Goal: Ask a question

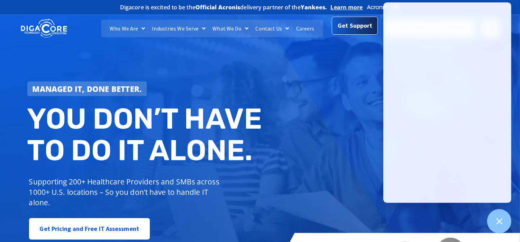
click at [368, 27] on span "Get Support" at bounding box center [355, 26] width 35 height 14
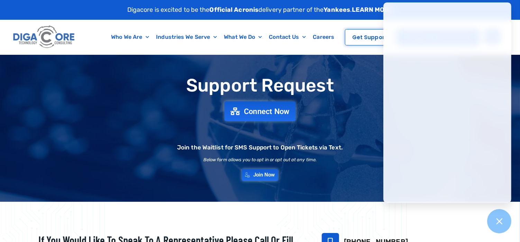
click at [262, 115] on span "Connect Now" at bounding box center [267, 111] width 46 height 8
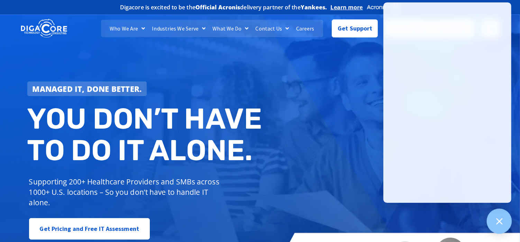
click at [504, 215] on div at bounding box center [499, 220] width 25 height 25
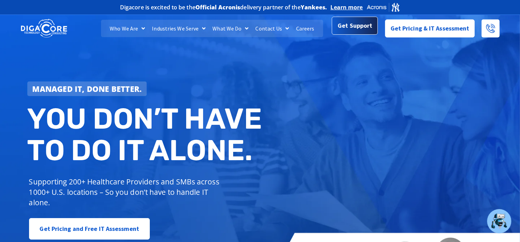
click at [371, 28] on span "Get Support" at bounding box center [355, 27] width 35 height 14
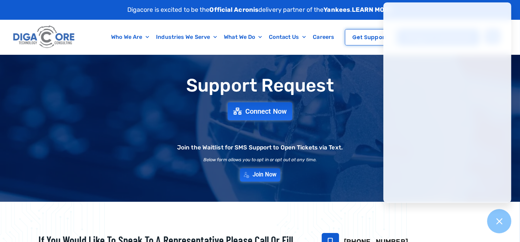
click at [268, 178] on span "Join Now" at bounding box center [265, 175] width 24 height 6
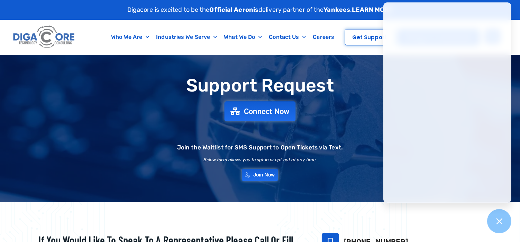
click at [252, 108] on span "Connect Now" at bounding box center [267, 111] width 46 height 8
